Goal: Information Seeking & Learning: Learn about a topic

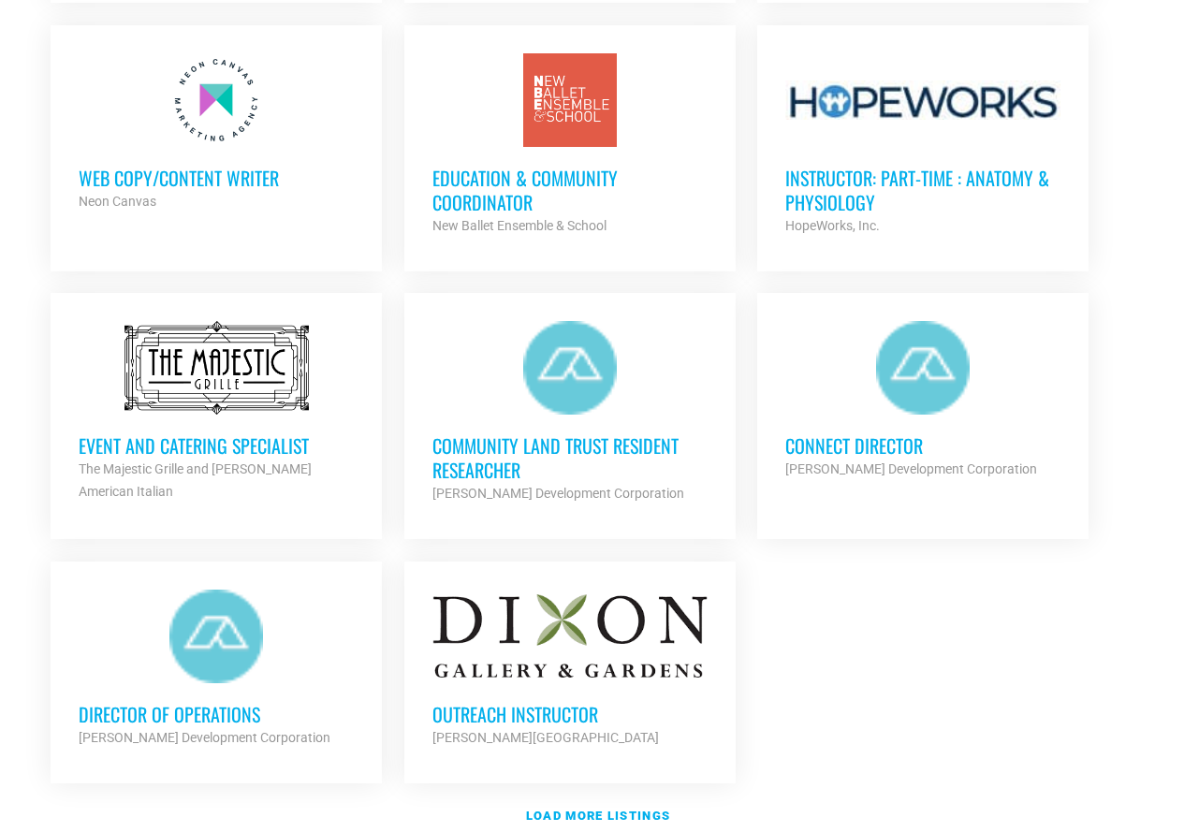
scroll to position [1966, 0]
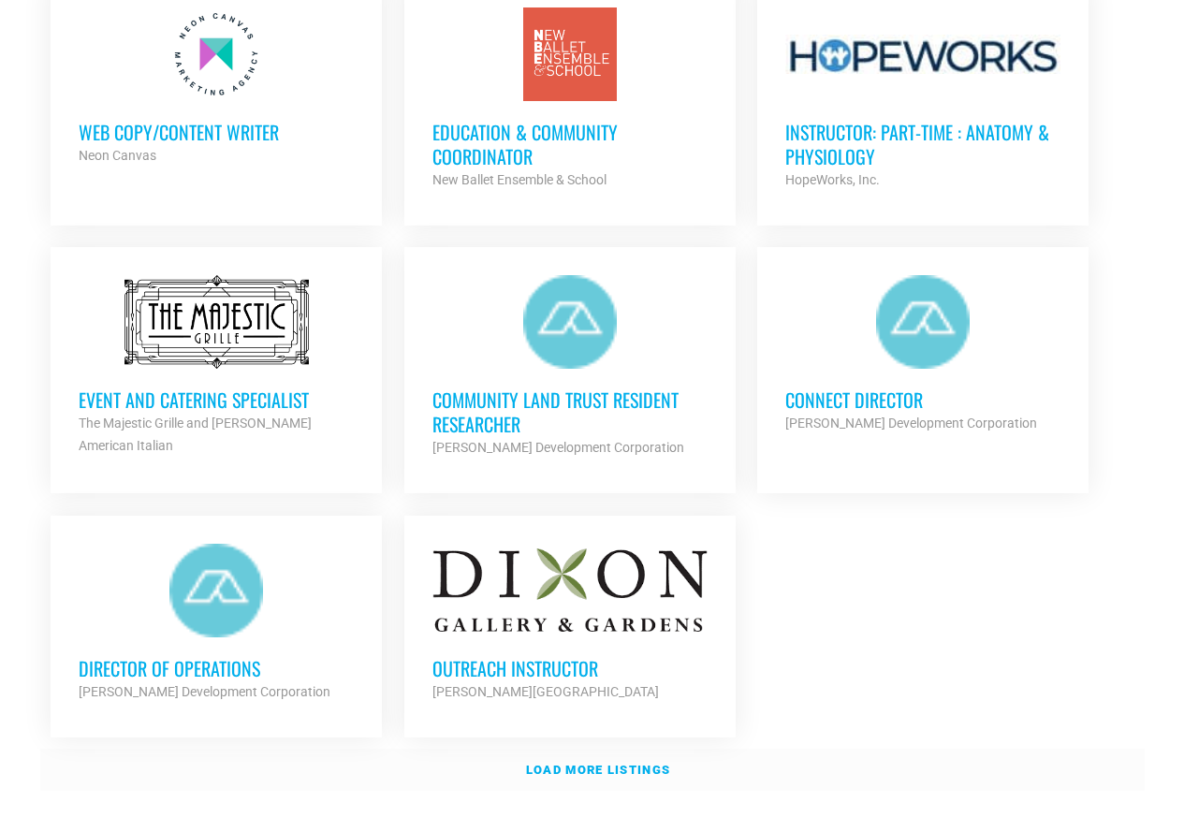
click at [610, 763] on strong "Load more listings" at bounding box center [598, 770] width 144 height 14
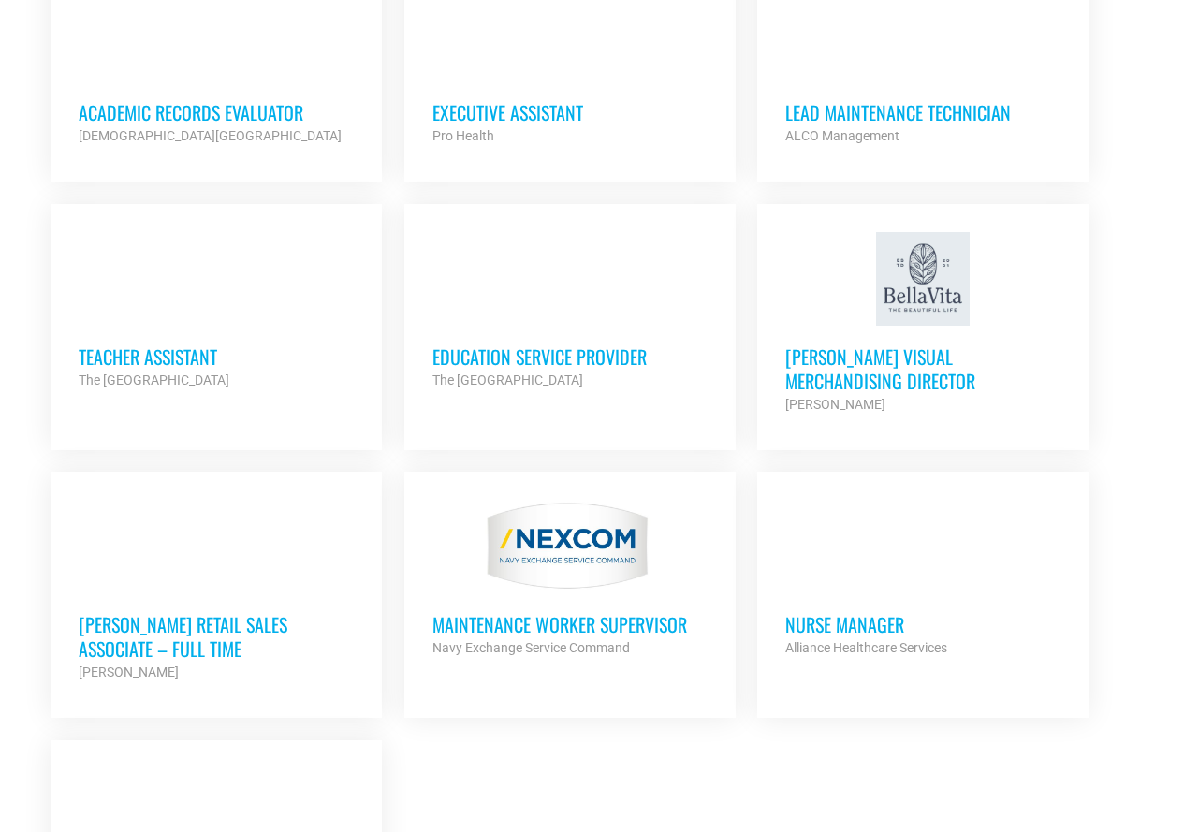
scroll to position [3931, 0]
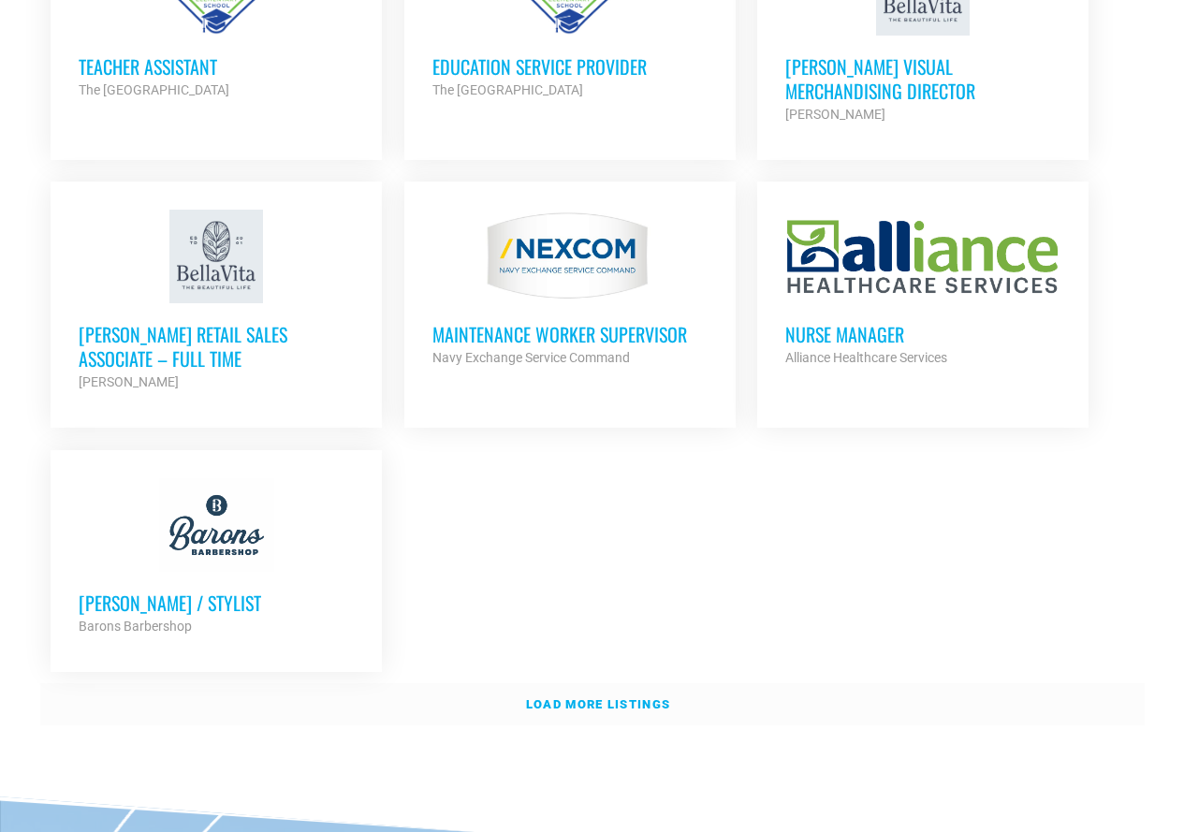
click at [523, 690] on link "Load more listings" at bounding box center [592, 704] width 1105 height 43
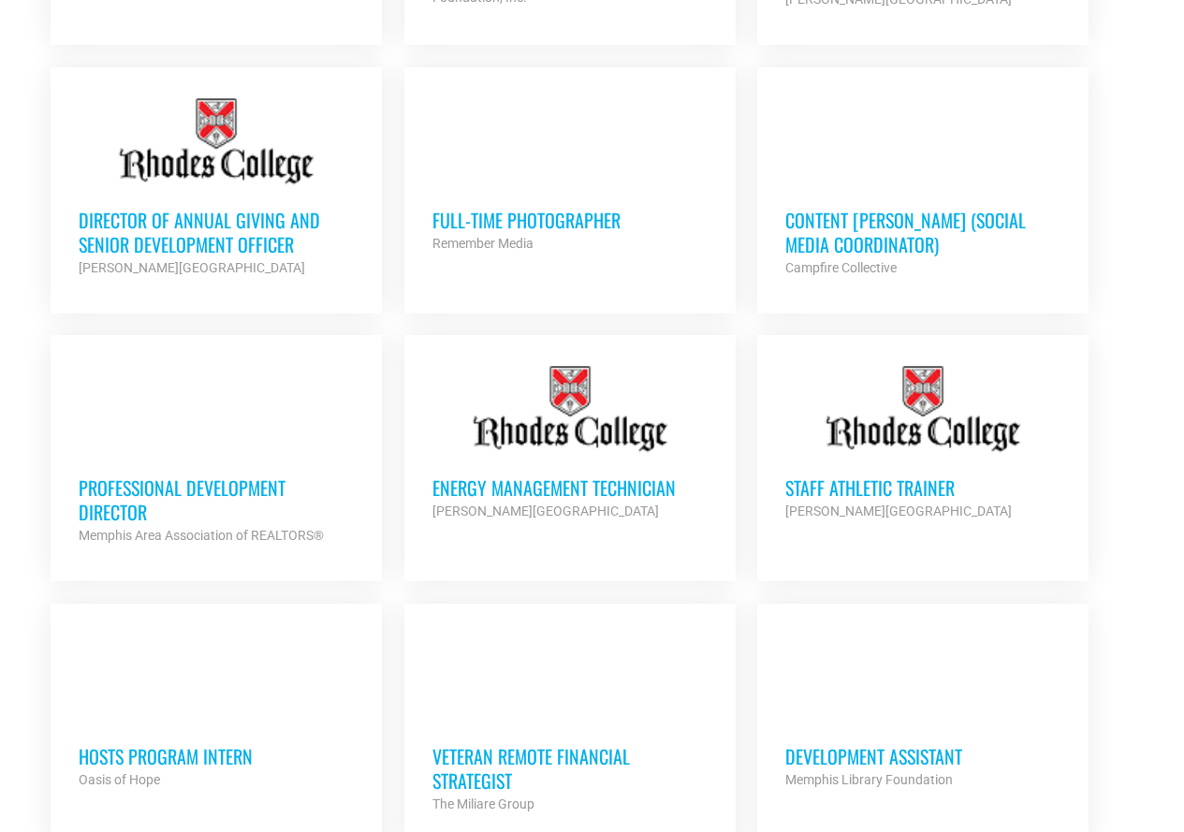
scroll to position [5335, 0]
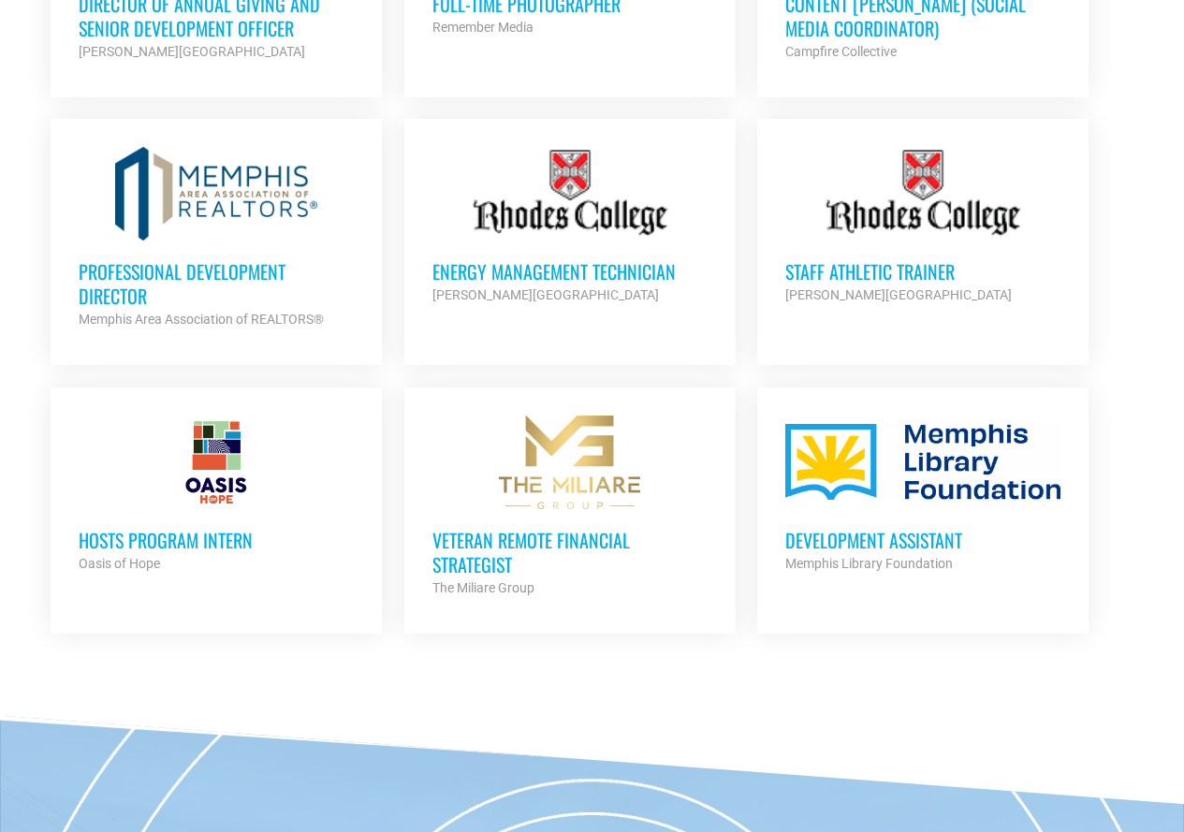
click at [200, 528] on h3 "HOSTS Program Intern" at bounding box center [216, 540] width 275 height 24
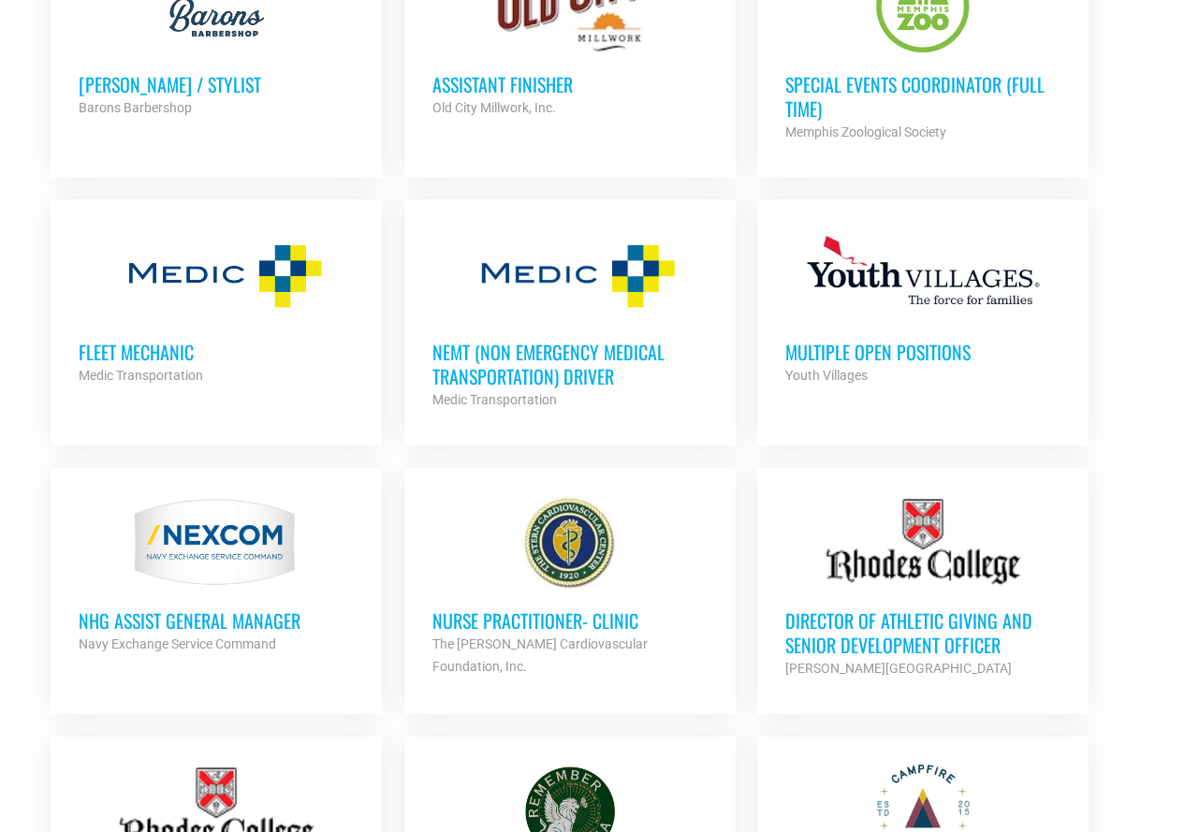
scroll to position [4214, 0]
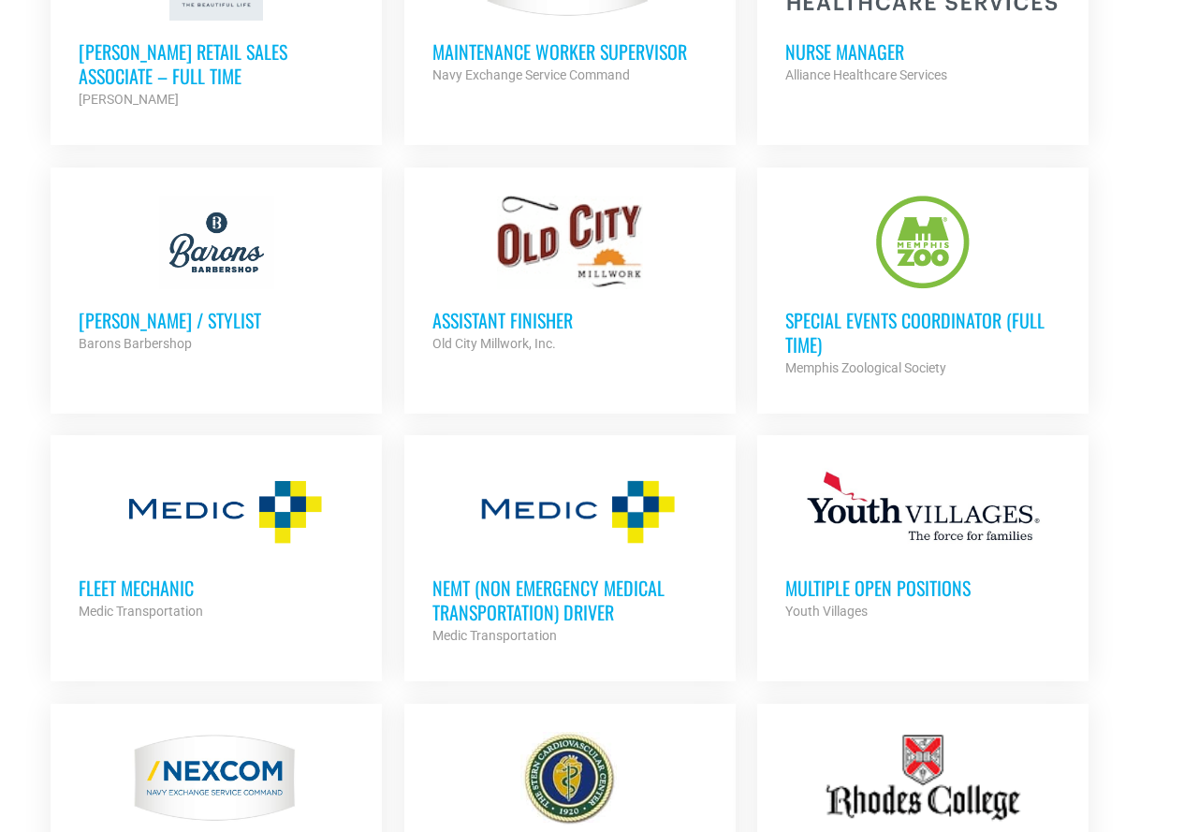
click at [501, 308] on h3 "Assistant Finisher" at bounding box center [569, 320] width 275 height 24
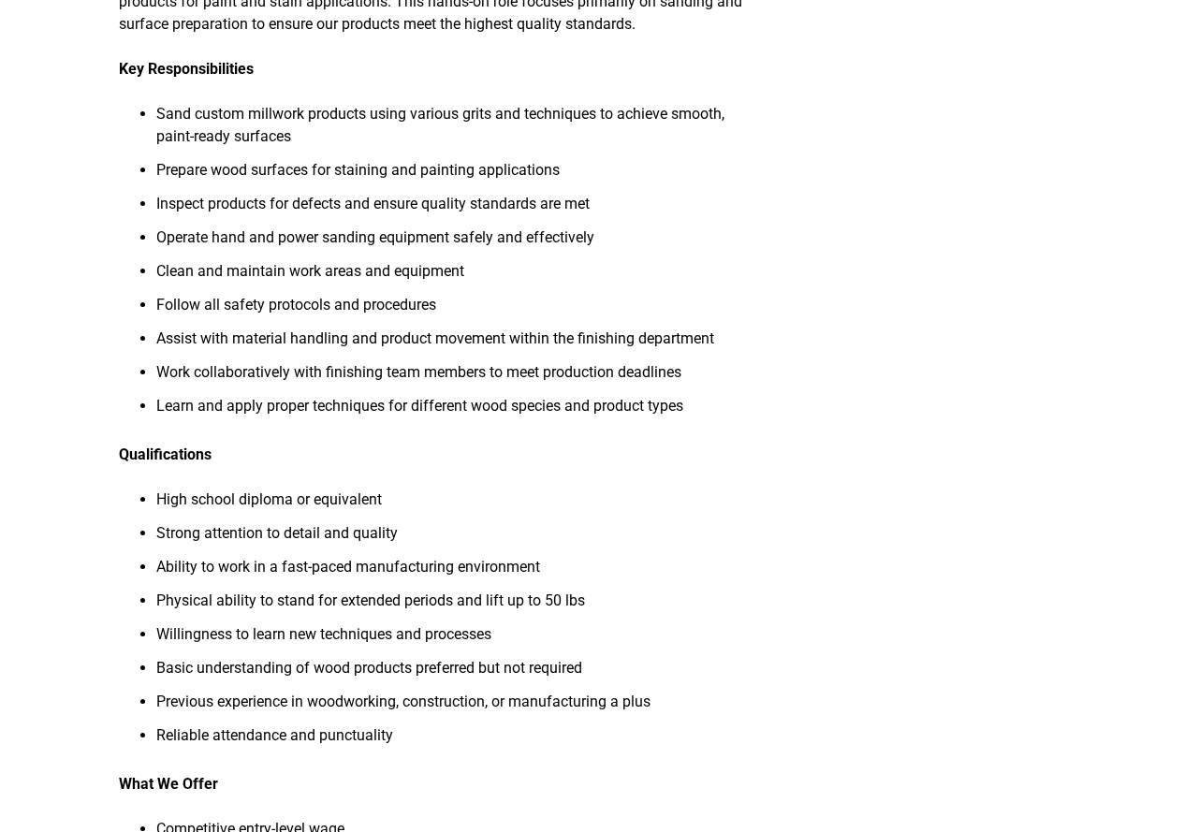
scroll to position [281, 0]
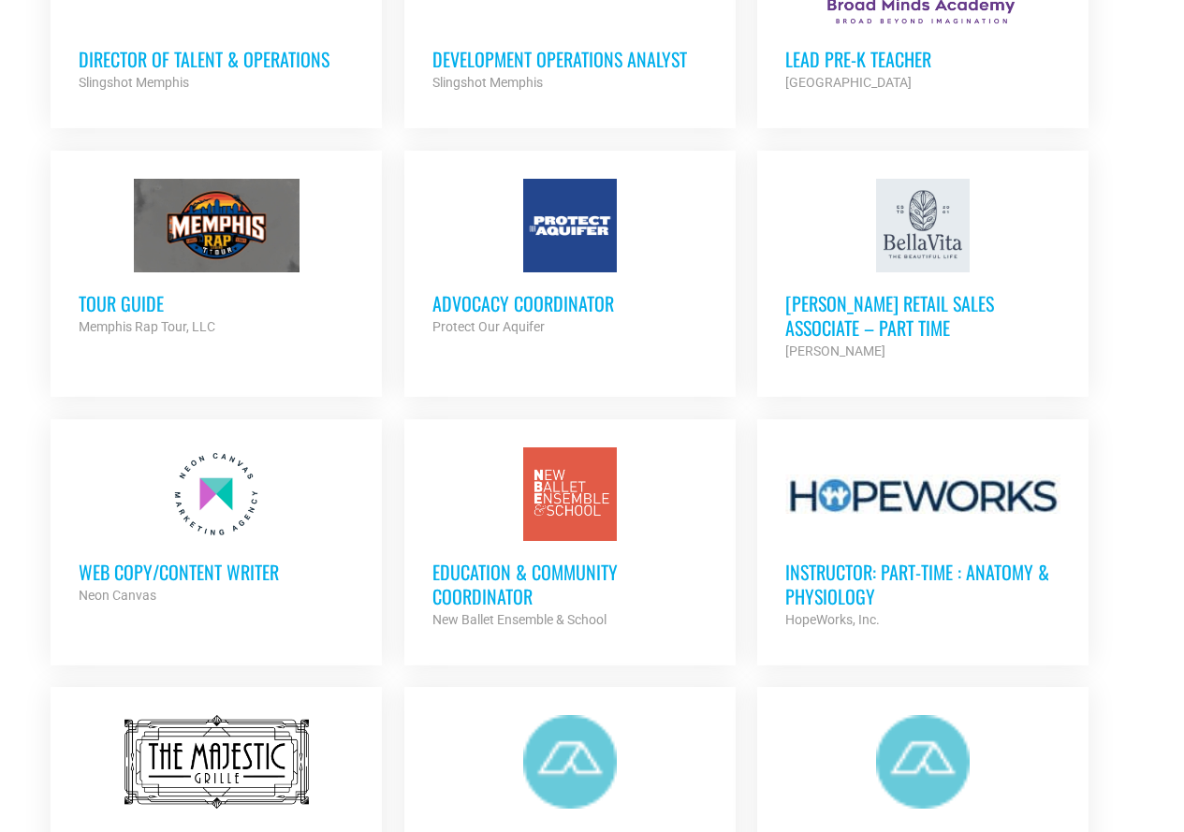
scroll to position [1591, 0]
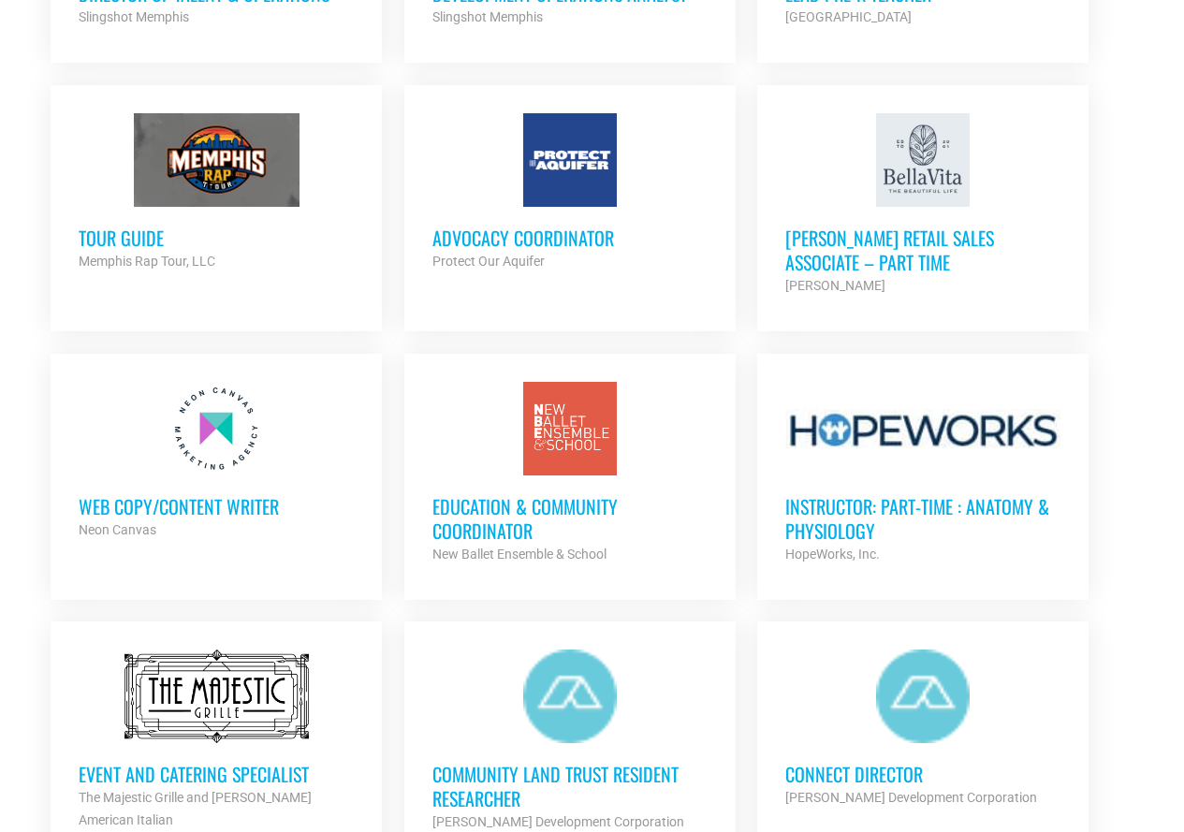
click at [121, 238] on h3 "Tour Guide" at bounding box center [216, 238] width 275 height 24
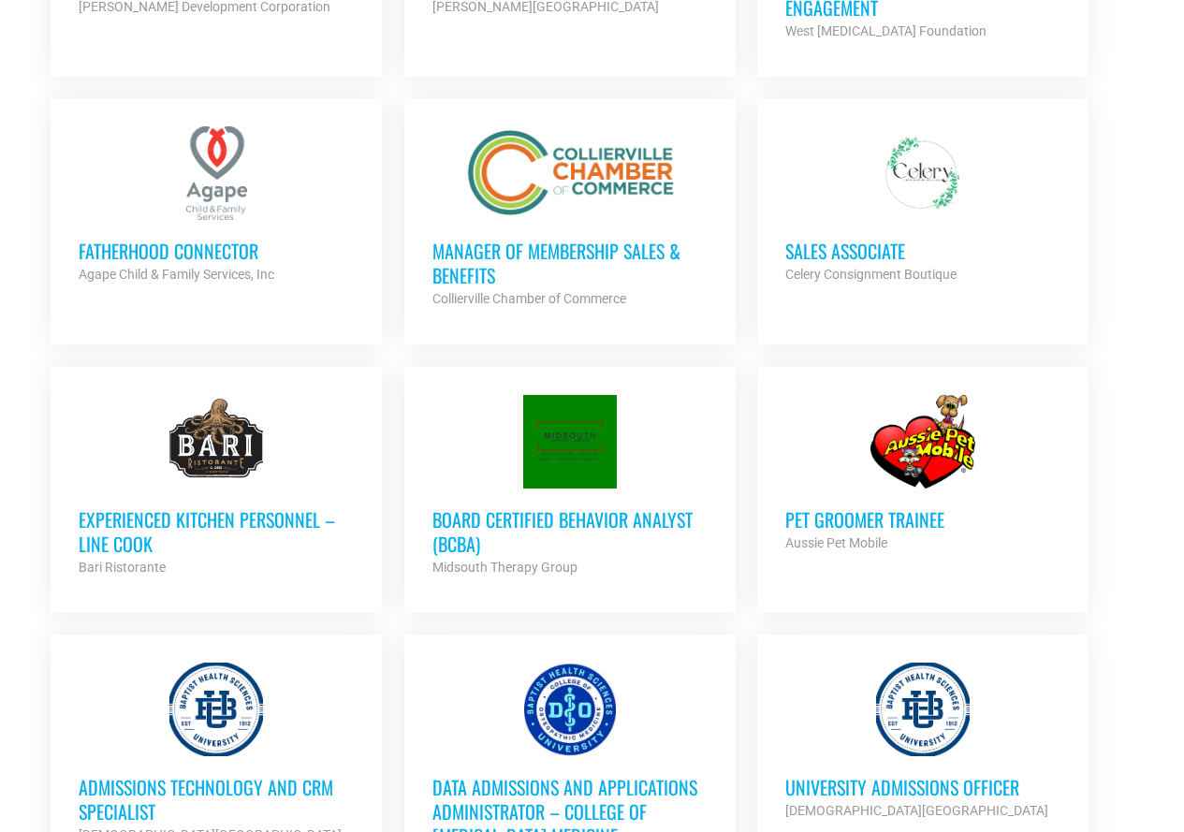
scroll to position [2716, 0]
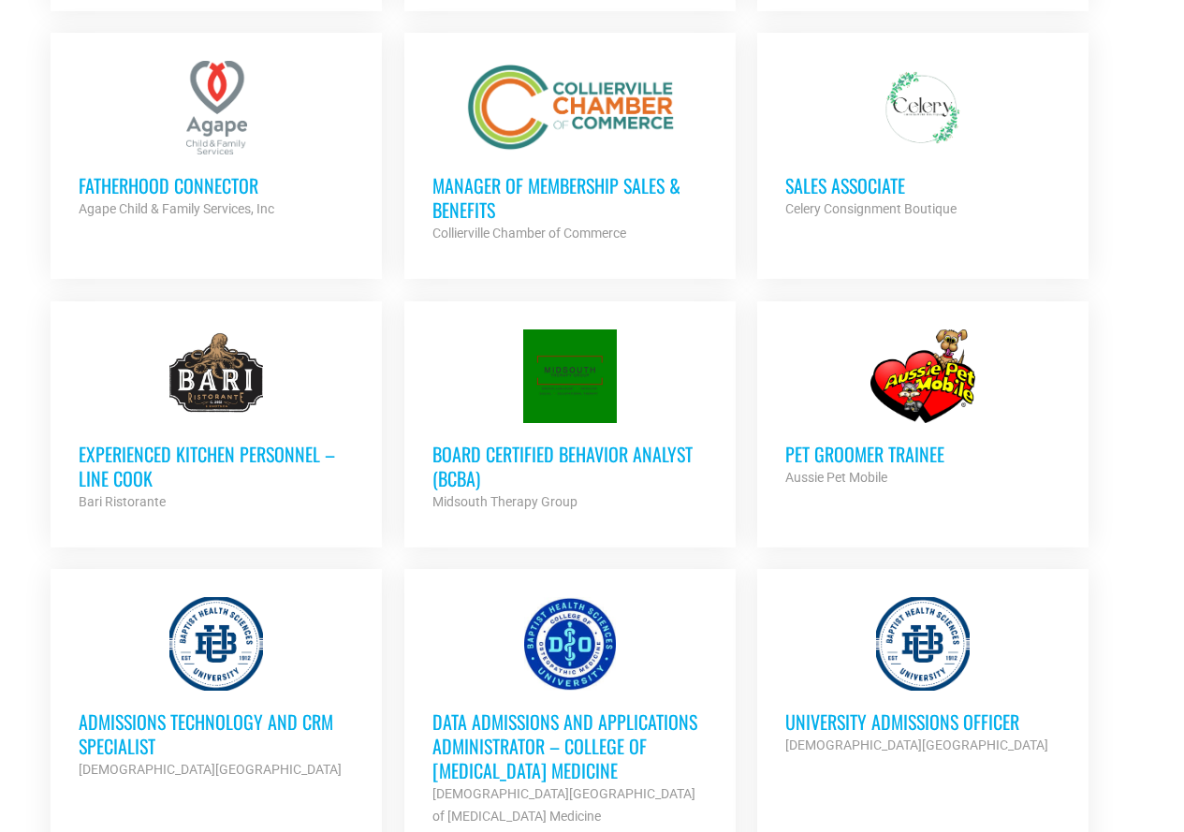
click at [825, 442] on h3 "Pet Groomer Trainee" at bounding box center [922, 454] width 275 height 24
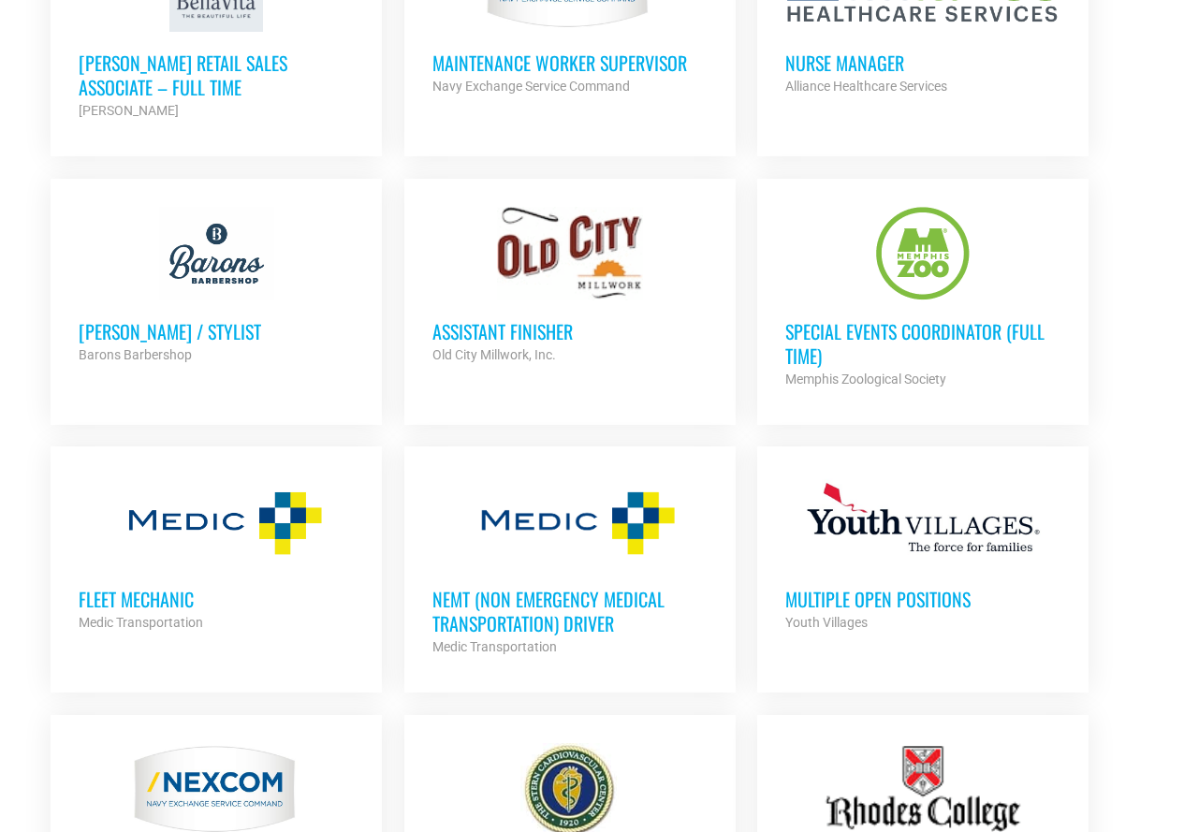
scroll to position [4214, 0]
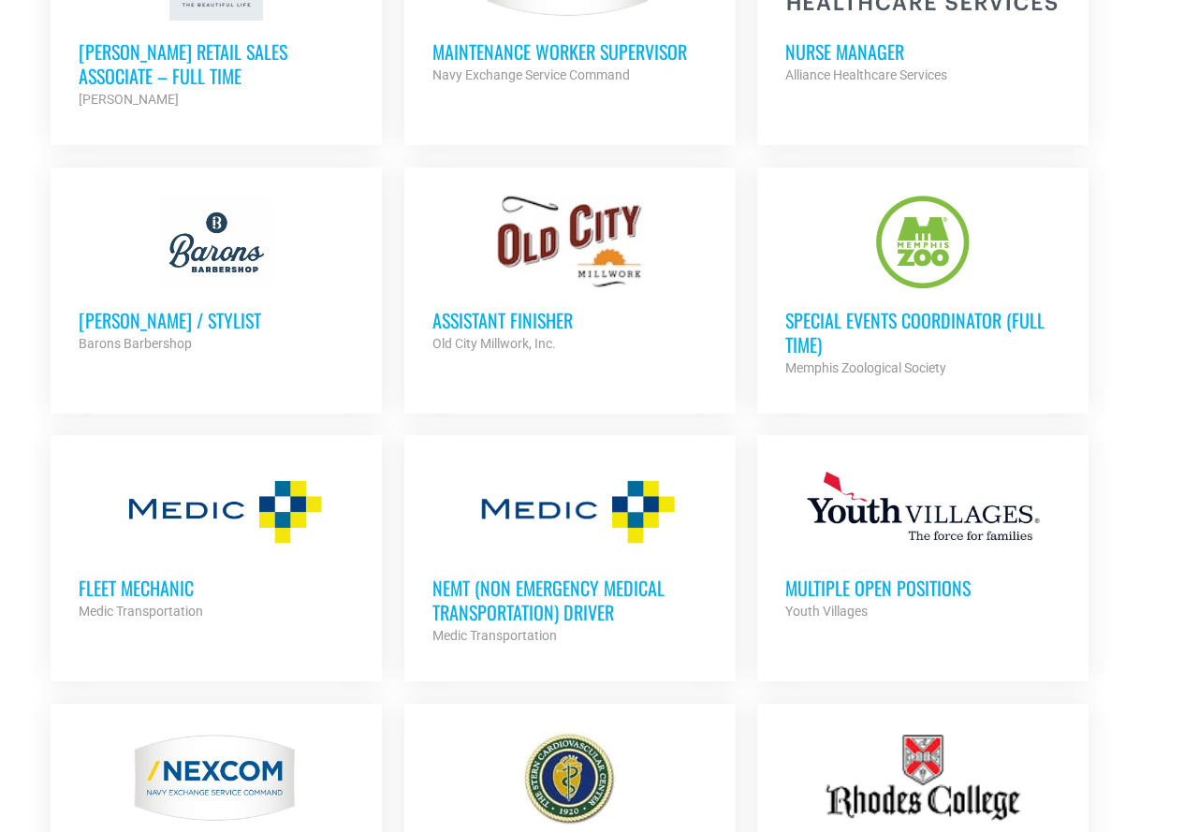
click at [819, 310] on h3 "Special Events Coordinator (Full Time)" at bounding box center [922, 332] width 275 height 49
click at [805, 318] on h3 "Special Events Coordinator (Full Time)" at bounding box center [922, 332] width 275 height 49
click at [824, 312] on h3 "Special Events Coordinator (Full Time)" at bounding box center [922, 332] width 275 height 49
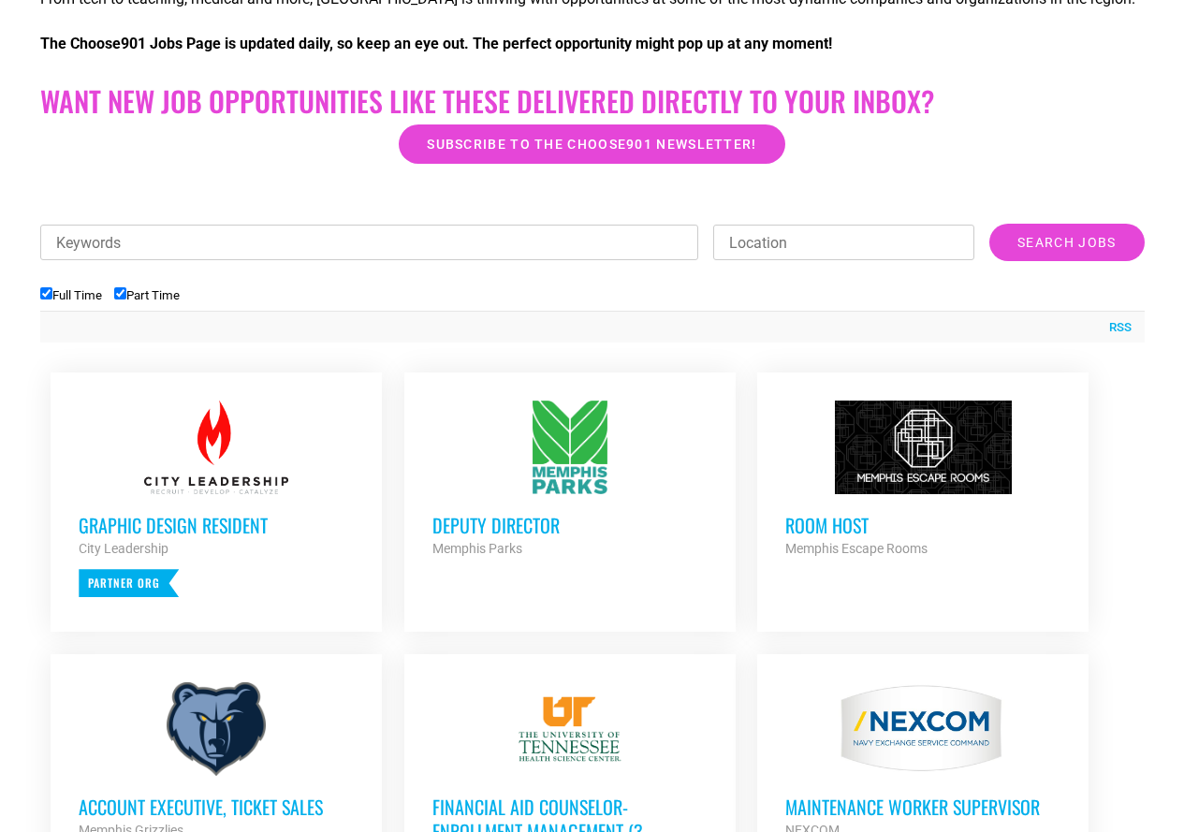
scroll to position [269, 0]
